Goal: Task Accomplishment & Management: Manage account settings

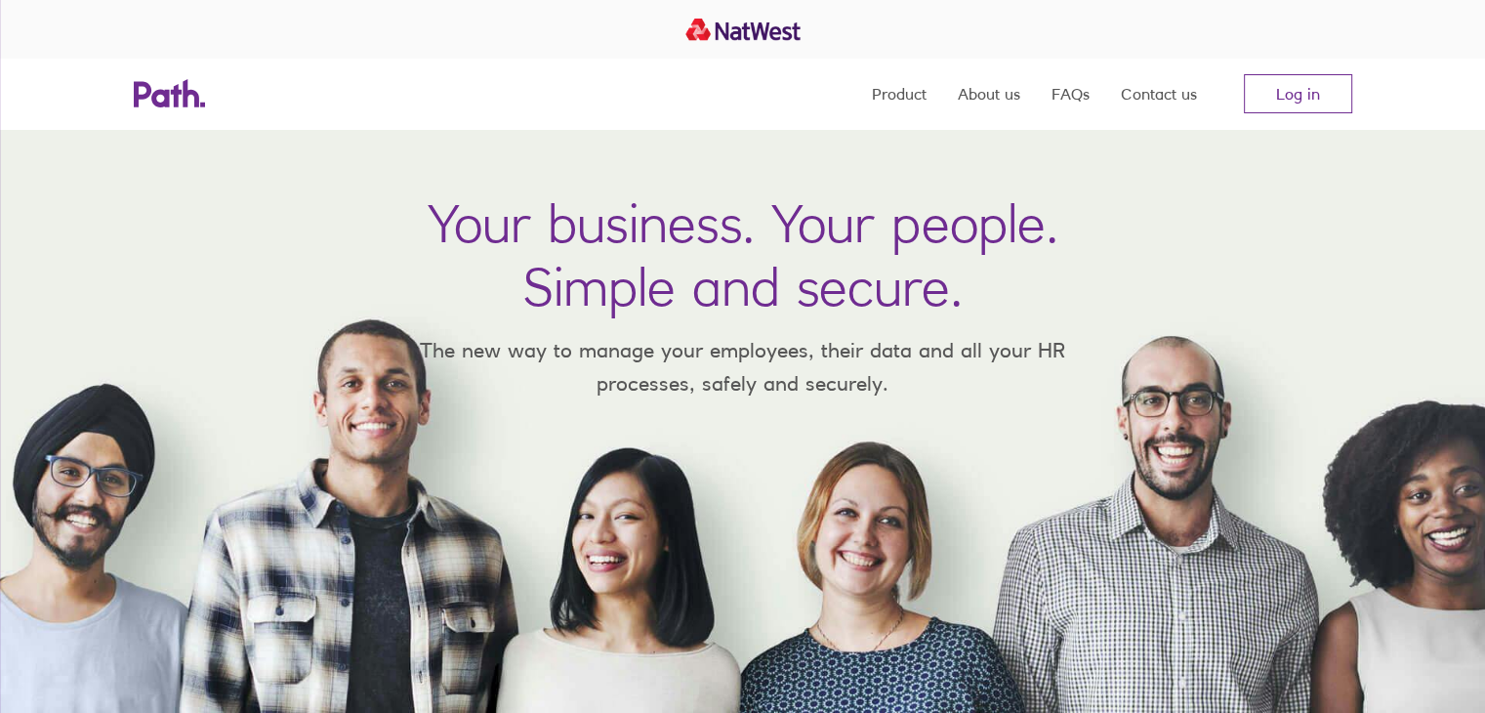
click at [1246, 64] on nav "Product About us FAQs Contact us Log in" at bounding box center [1112, 94] width 480 height 70
click at [1291, 72] on nav "Product About us FAQs Contact us Log in" at bounding box center [1112, 94] width 480 height 70
click at [1292, 99] on link "Log in" at bounding box center [1298, 93] width 108 height 39
click at [1308, 117] on nav "Product About us FAQs Contact us Log in" at bounding box center [1112, 94] width 480 height 70
click at [1312, 97] on link "Log in" at bounding box center [1298, 93] width 108 height 39
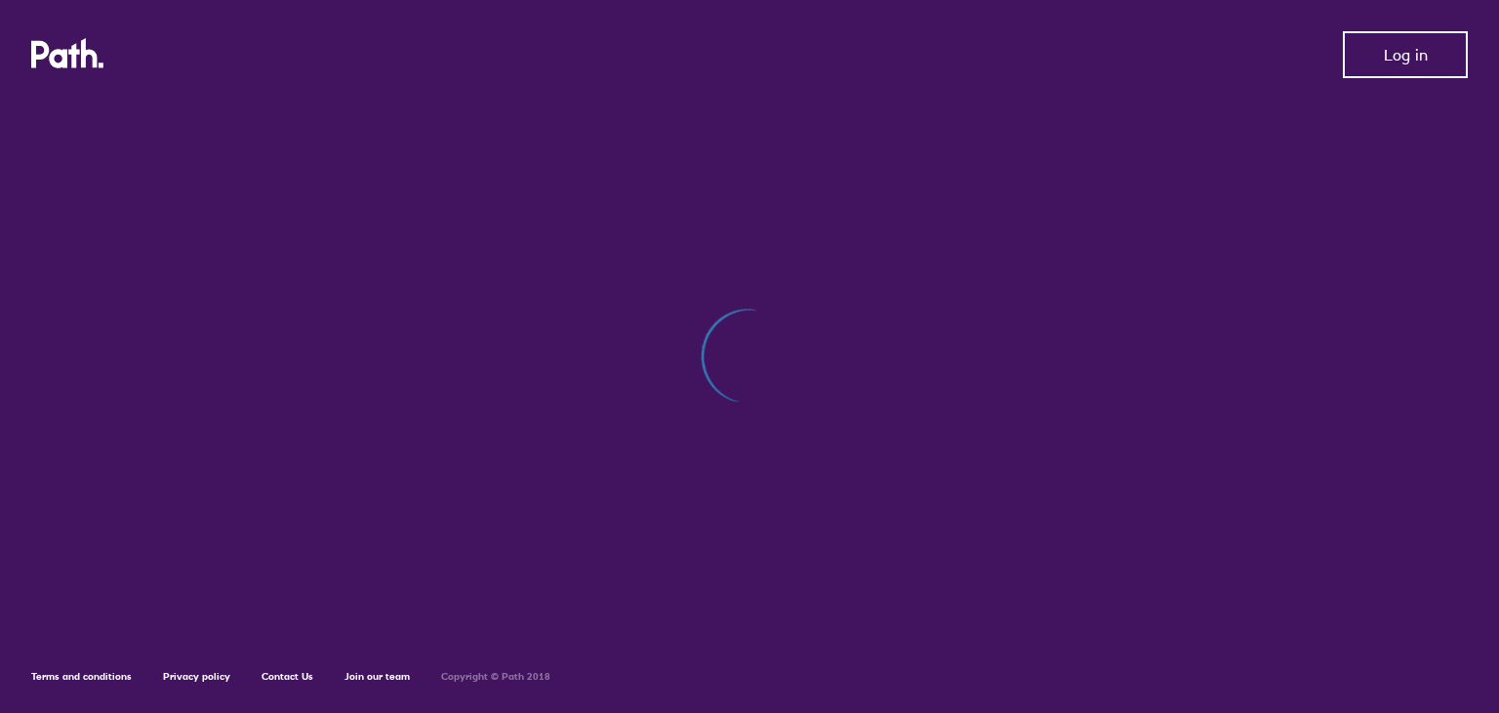
click at [1405, 51] on span "Log in" at bounding box center [1406, 55] width 44 height 18
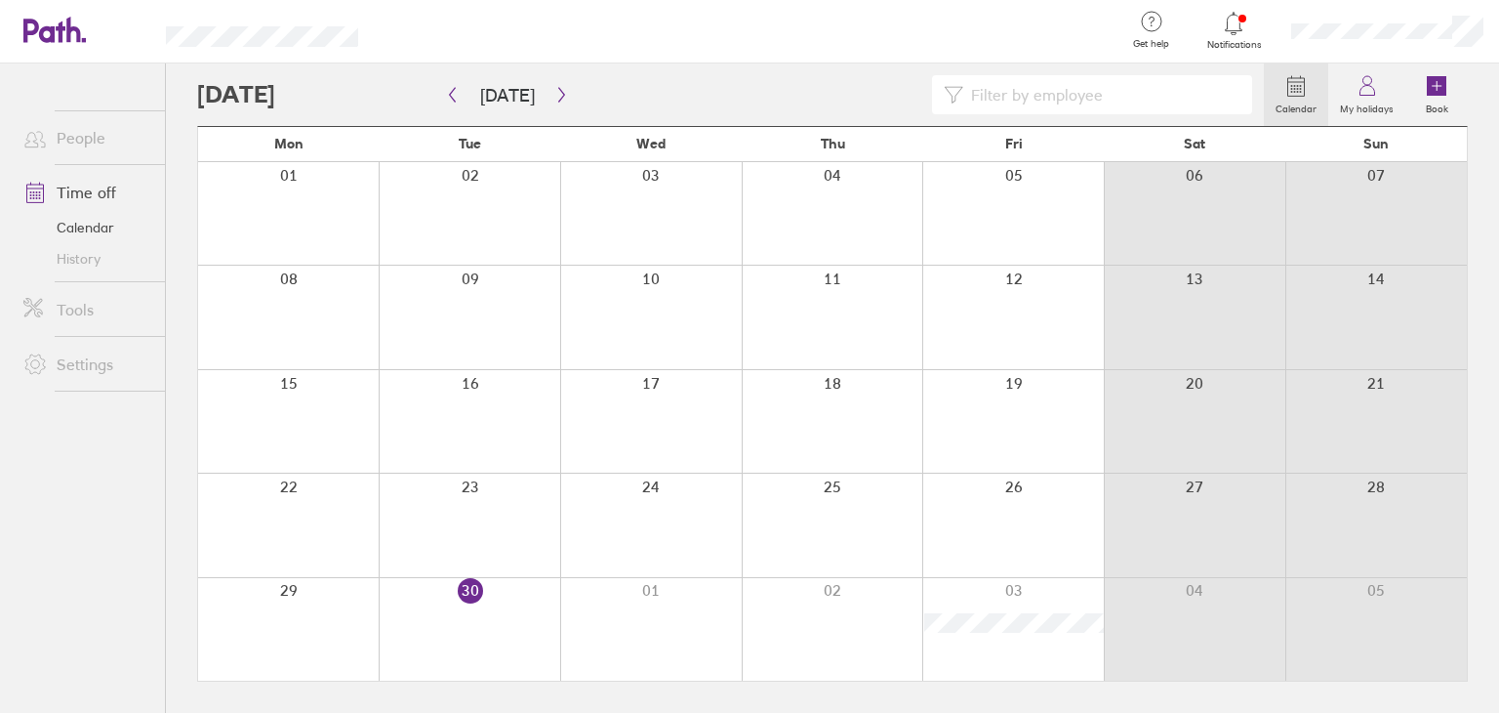
click at [1015, 644] on div at bounding box center [1013, 629] width 182 height 102
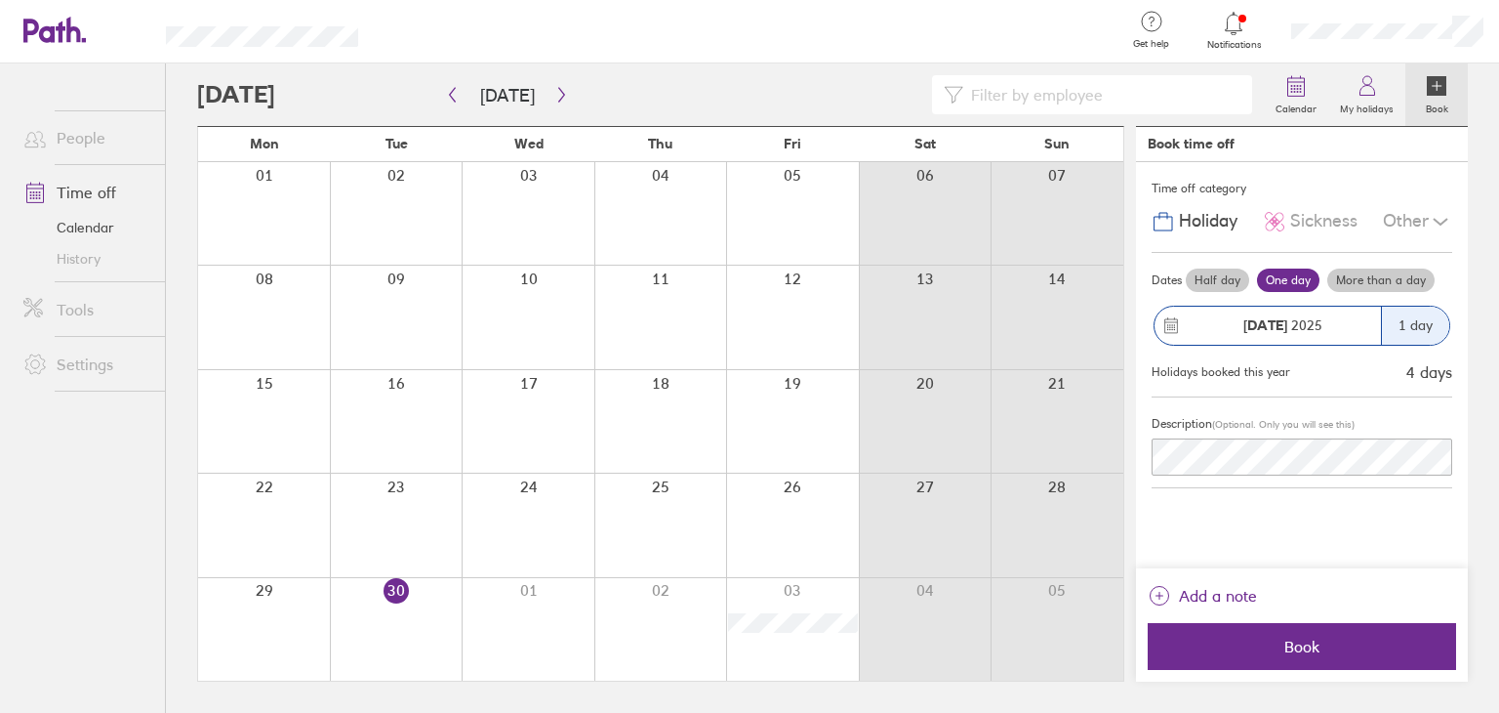
click at [1294, 278] on label "One day" at bounding box center [1288, 279] width 62 height 23
click at [0, 0] on input "One day" at bounding box center [0, 0] width 0 height 0
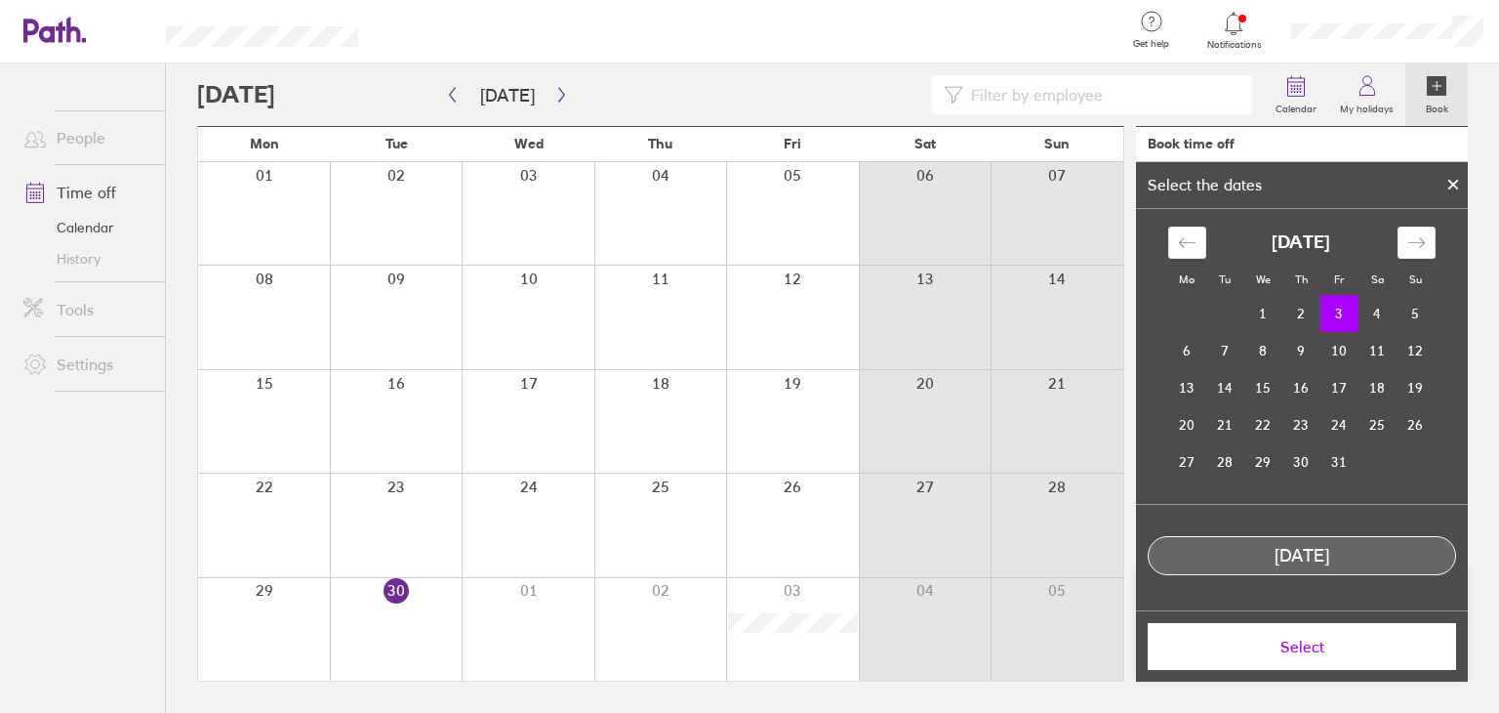
click at [1339, 315] on td "3" at bounding box center [1340, 313] width 38 height 37
click at [1342, 646] on span "Select" at bounding box center [1302, 646] width 281 height 18
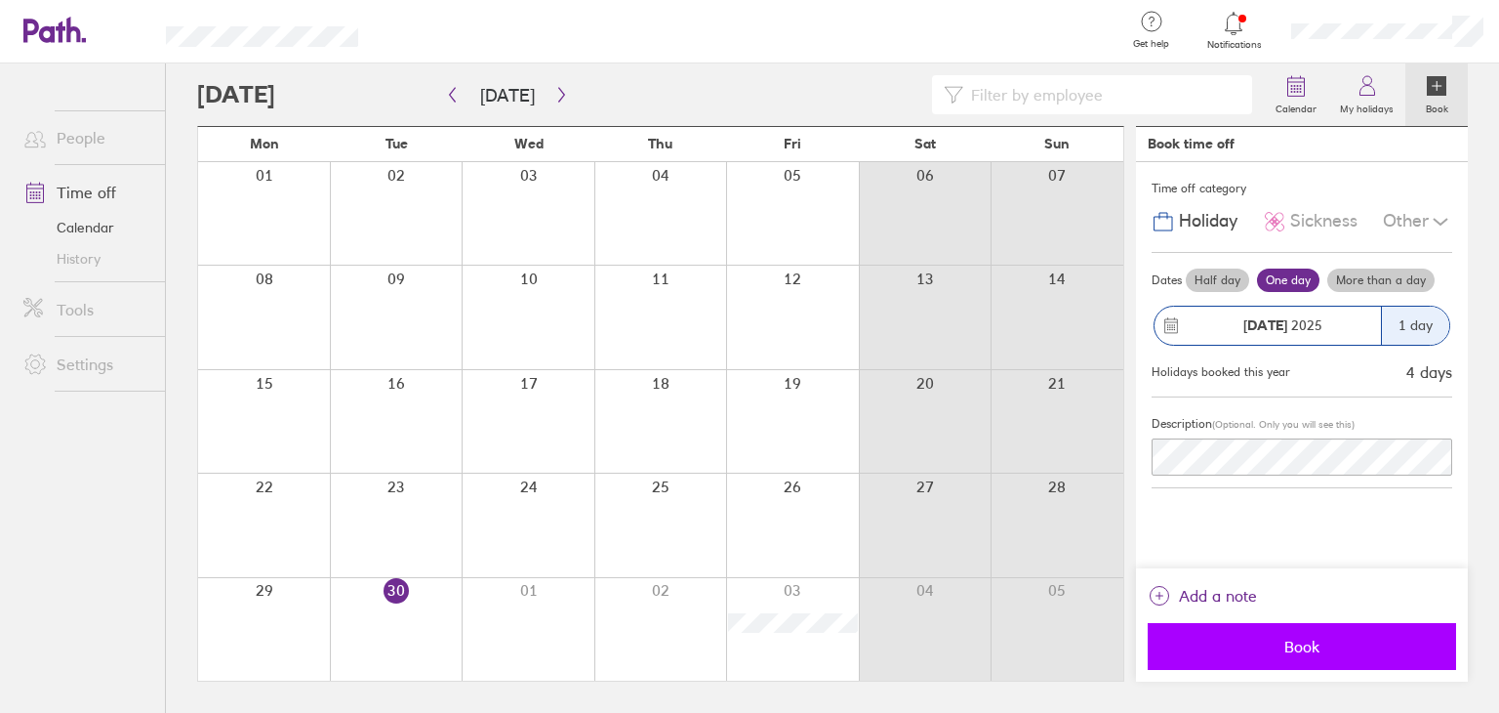
click at [1328, 652] on span "Book" at bounding box center [1302, 646] width 281 height 18
